Goal: Information Seeking & Learning: Learn about a topic

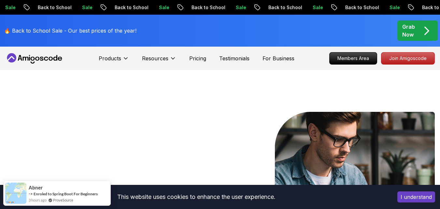
click at [413, 192] on button "I understand" at bounding box center [416, 196] width 38 height 11
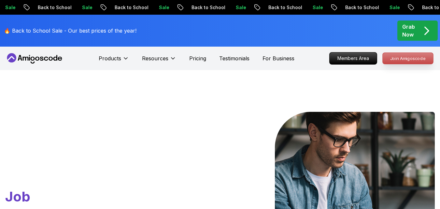
click at [388, 57] on p "Join Amigoscode" at bounding box center [408, 58] width 50 height 11
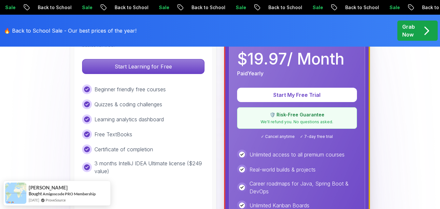
scroll to position [227, 0]
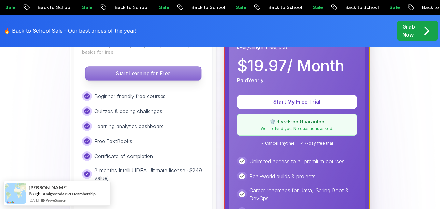
click at [189, 79] on p "Start Learning for Free" at bounding box center [143, 73] width 116 height 14
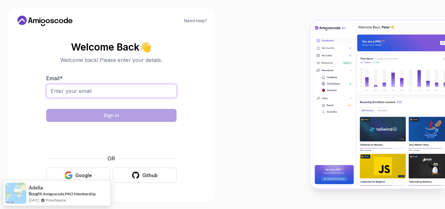
click at [136, 94] on input "Email *" at bounding box center [111, 91] width 130 height 14
type input "[EMAIL_ADDRESS][DOMAIN_NAME]"
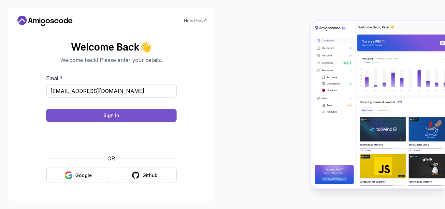
click at [150, 116] on button "Sign in" at bounding box center [111, 115] width 130 height 13
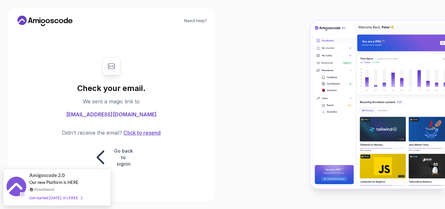
click at [137, 135] on button "Click to resend" at bounding box center [141, 133] width 38 height 8
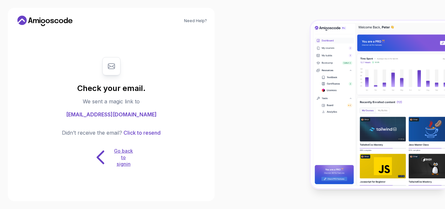
click at [123, 162] on p "Go back to signin" at bounding box center [124, 158] width 20 height 20
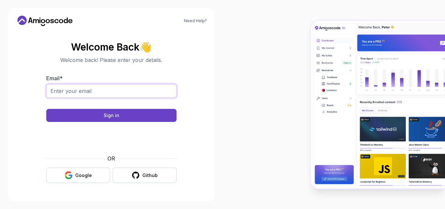
click at [122, 92] on input "Email *" at bounding box center [111, 91] width 130 height 14
type input "[EMAIL_ADDRESS][DOMAIN_NAME]"
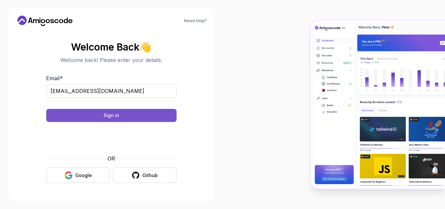
click at [137, 113] on button "Sign in" at bounding box center [111, 115] width 130 height 13
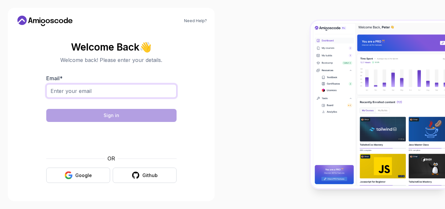
click at [128, 91] on input "Email *" at bounding box center [111, 91] width 130 height 14
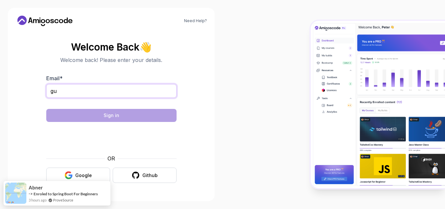
type input "g"
click at [89, 168] on button "Google" at bounding box center [78, 174] width 64 height 15
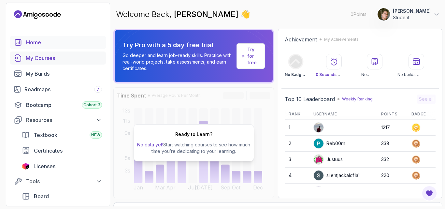
click at [48, 53] on link "My Courses" at bounding box center [58, 57] width 96 height 13
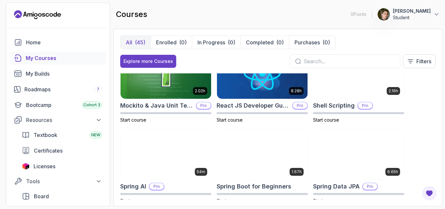
scroll to position [934, 0]
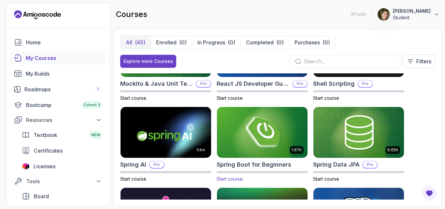
click at [251, 119] on img at bounding box center [262, 132] width 95 height 53
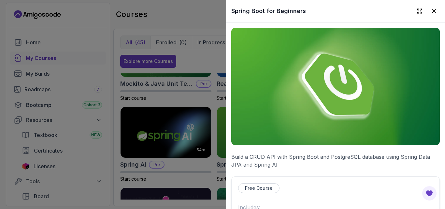
scroll to position [217, 0]
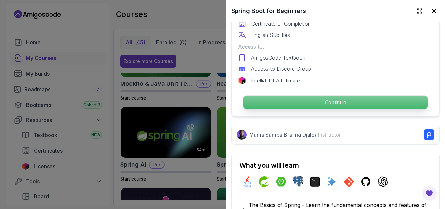
click at [297, 101] on p "Continue" at bounding box center [335, 102] width 184 height 14
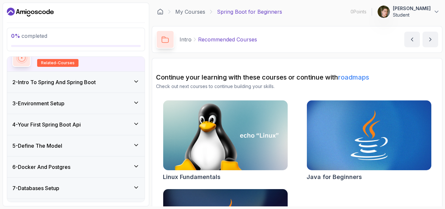
scroll to position [164, 0]
